Goal: Task Accomplishment & Management: Use online tool/utility

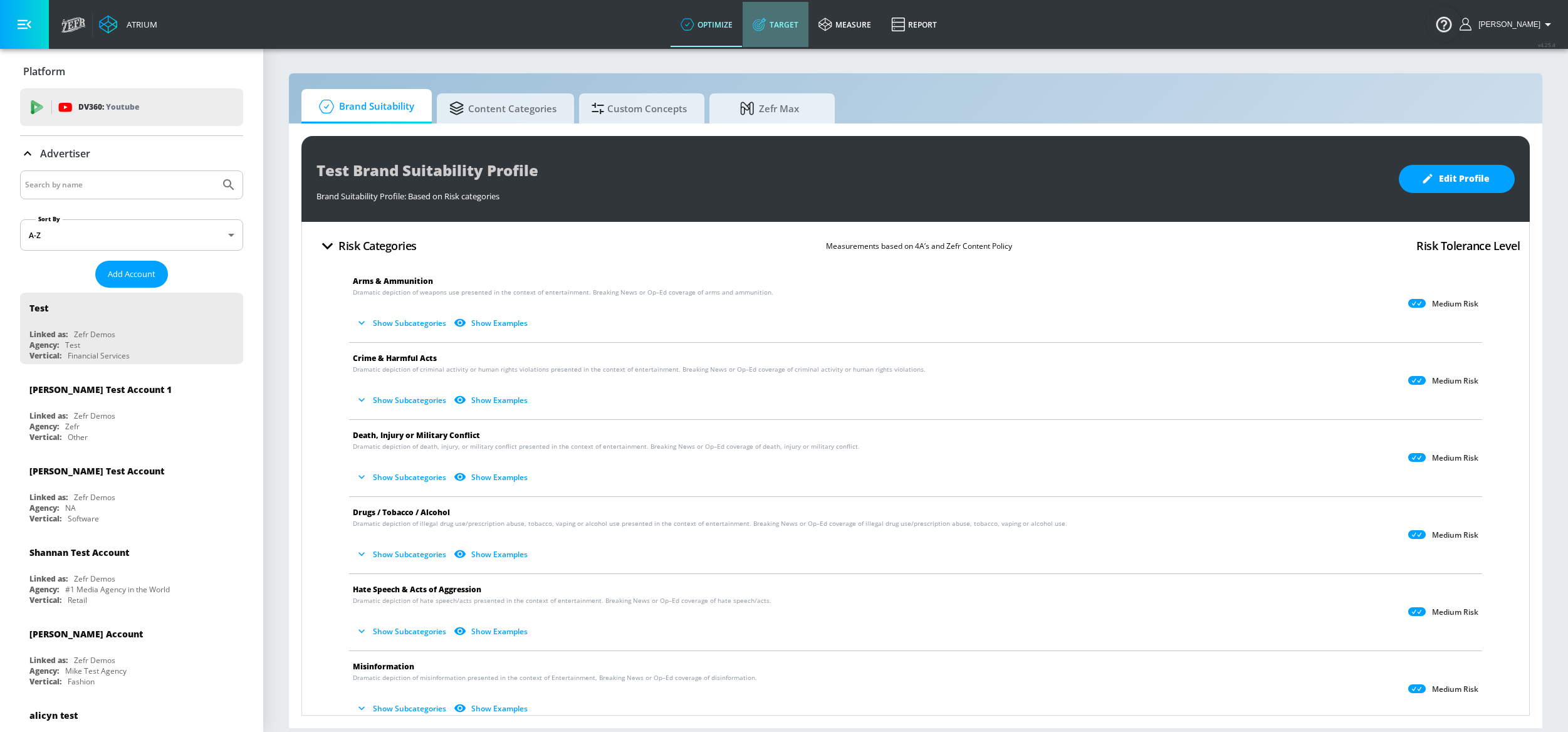
click at [799, 30] on link "Target" at bounding box center [775, 24] width 66 height 45
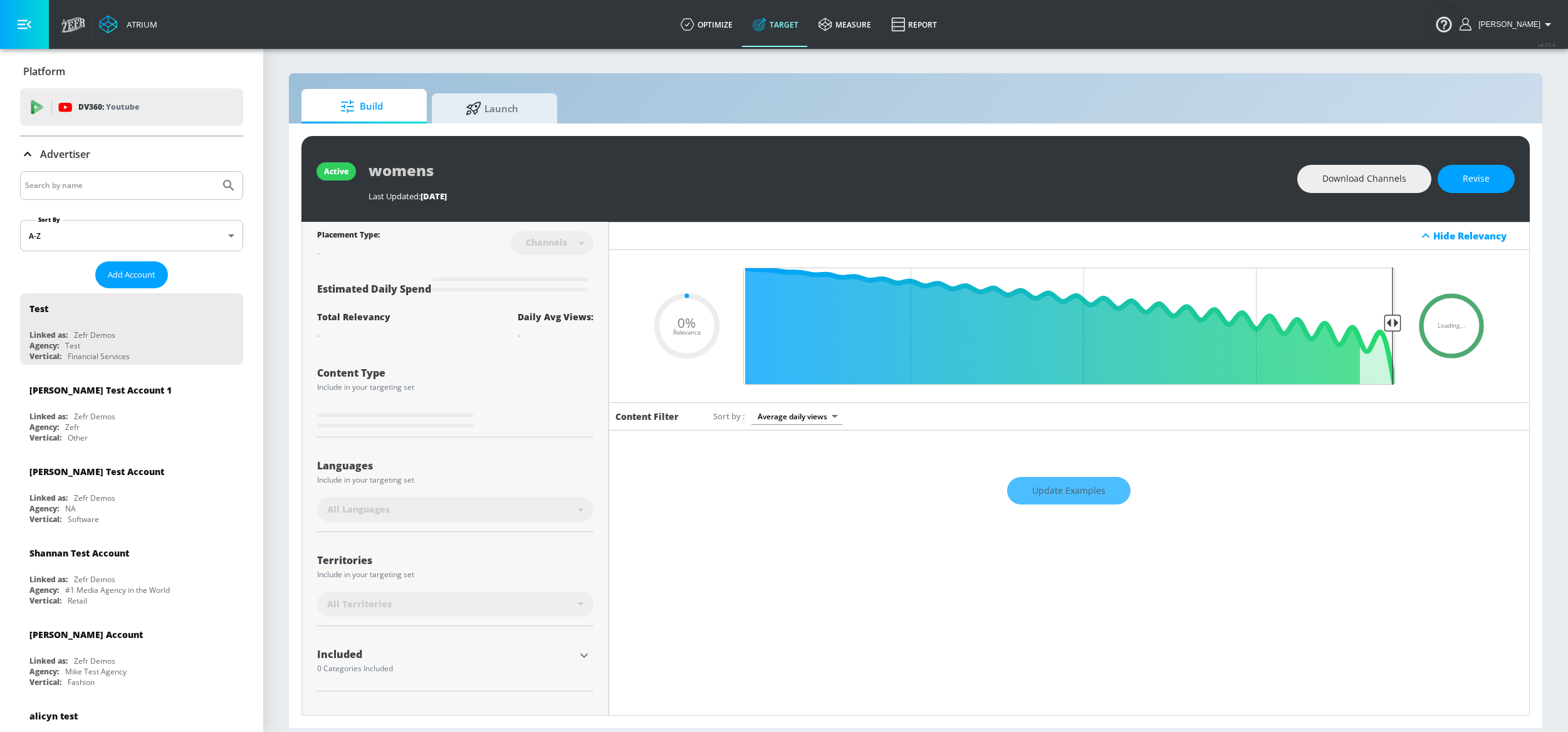
type input "0.05"
click at [482, 112] on icon at bounding box center [473, 107] width 16 height 14
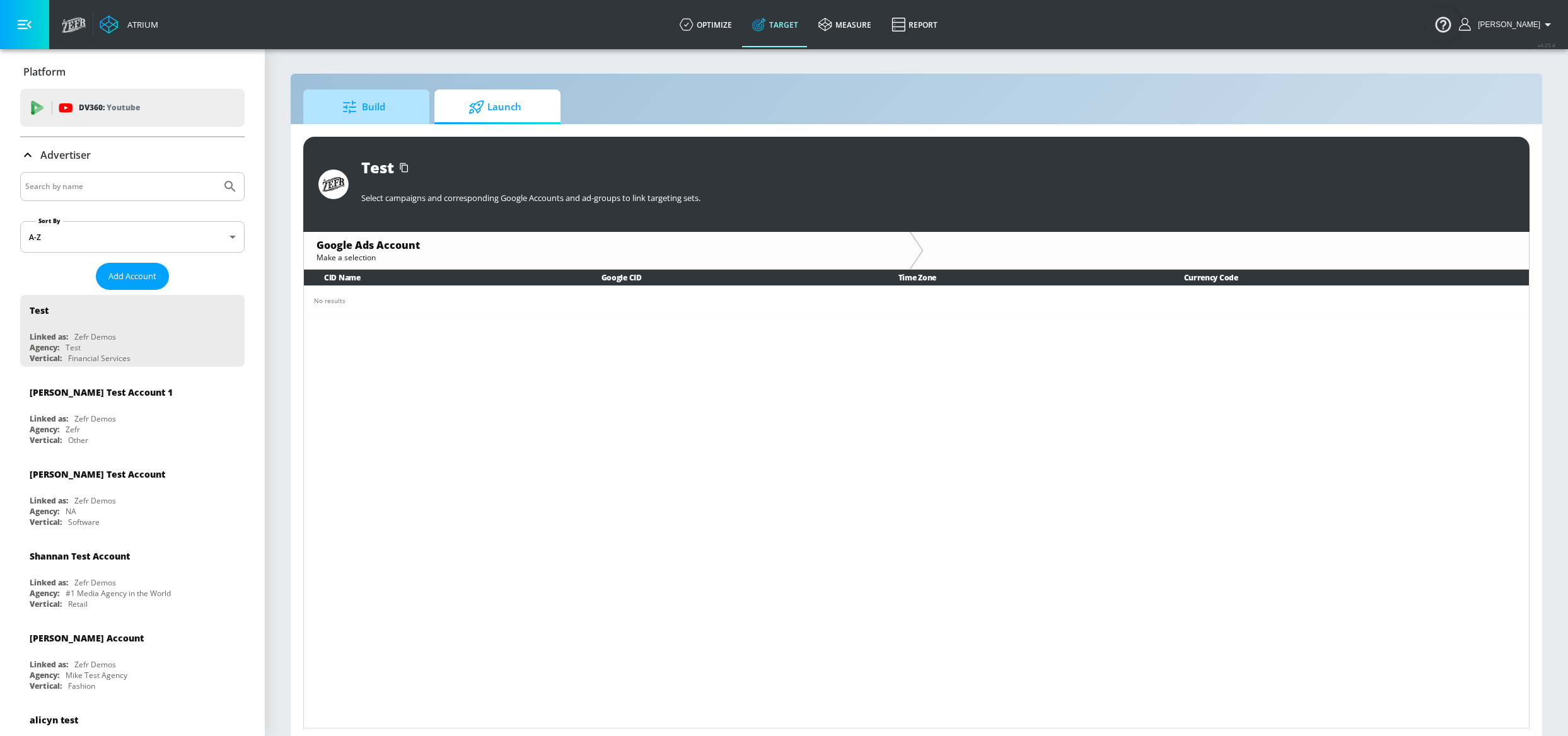
click at [388, 119] on span "Build" at bounding box center [364, 107] width 96 height 31
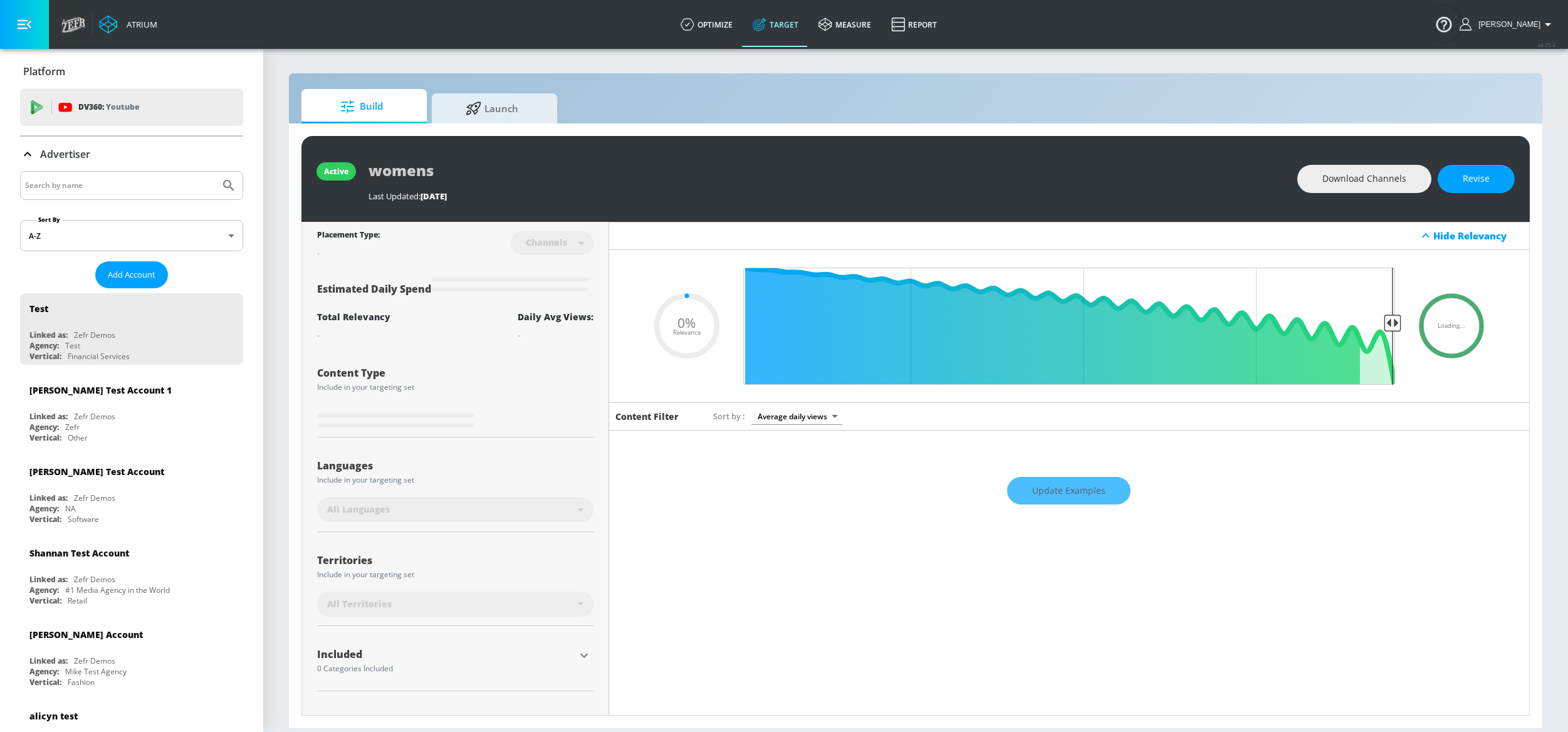
type input "0.6"
